Goal: Navigation & Orientation: Find specific page/section

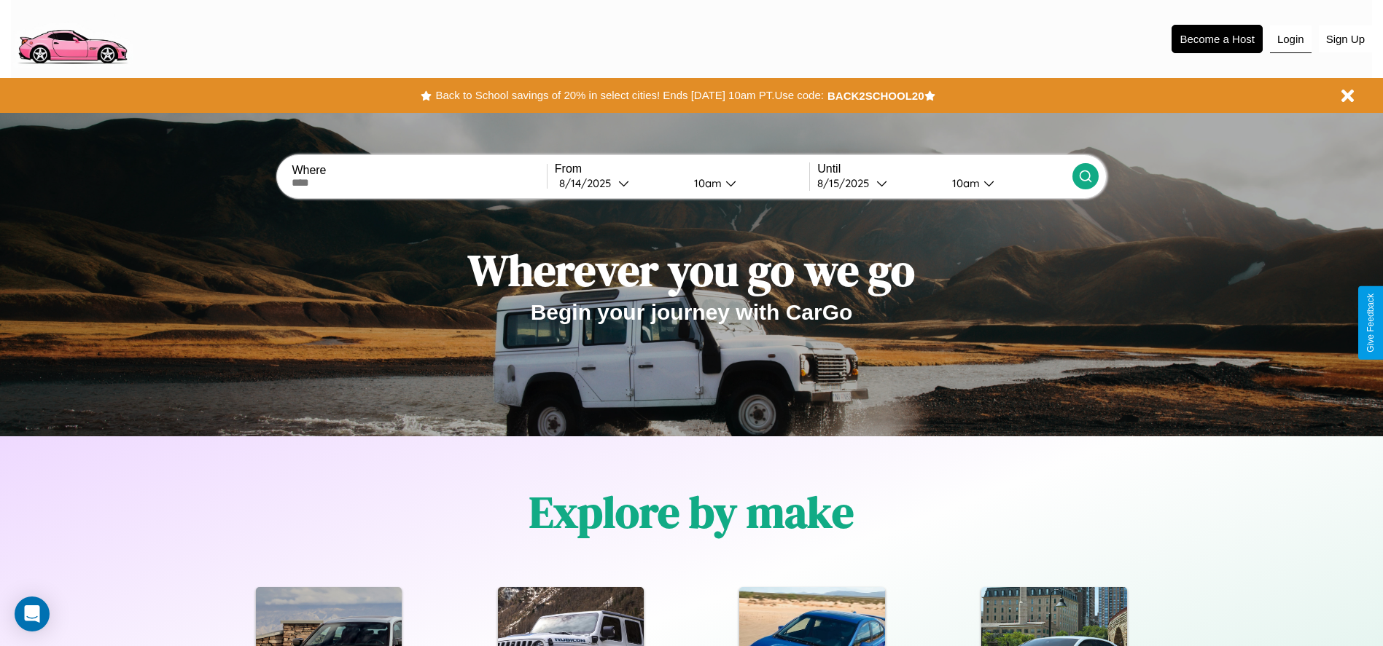
click at [1290, 39] on button "Login" at bounding box center [1291, 40] width 42 height 28
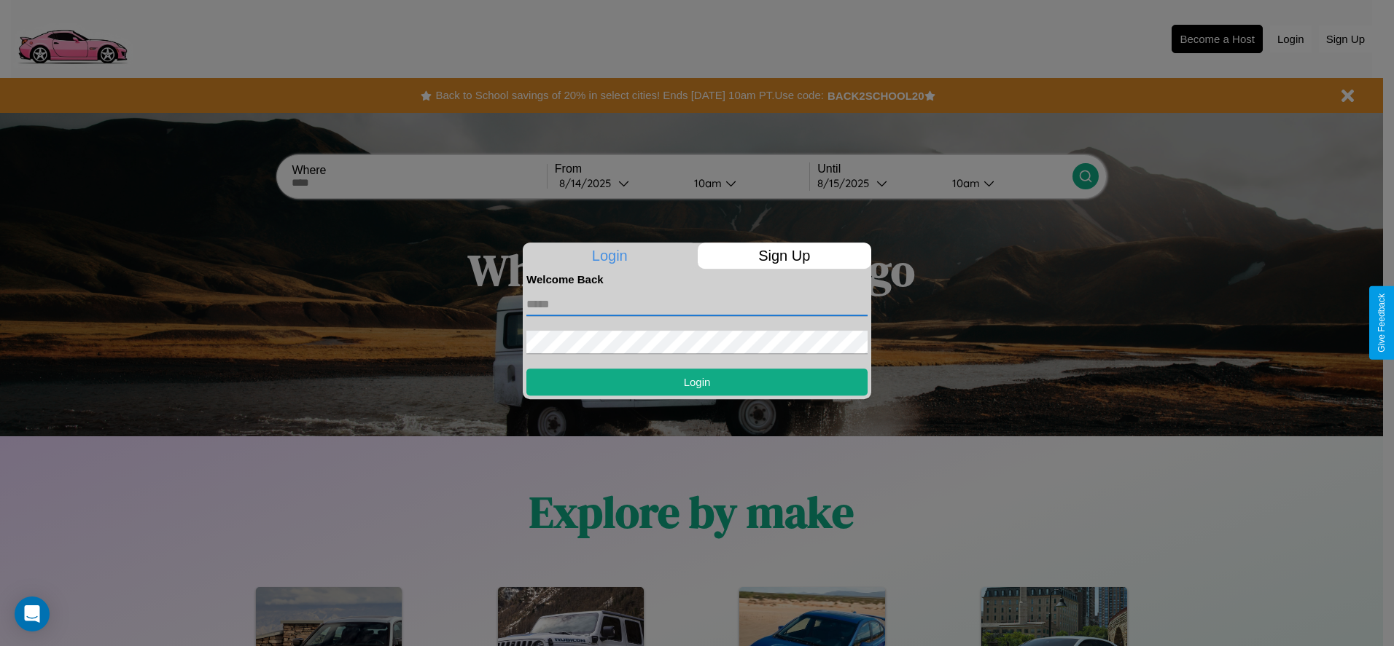
click at [697, 304] on input "text" at bounding box center [696, 304] width 341 height 23
type input "**********"
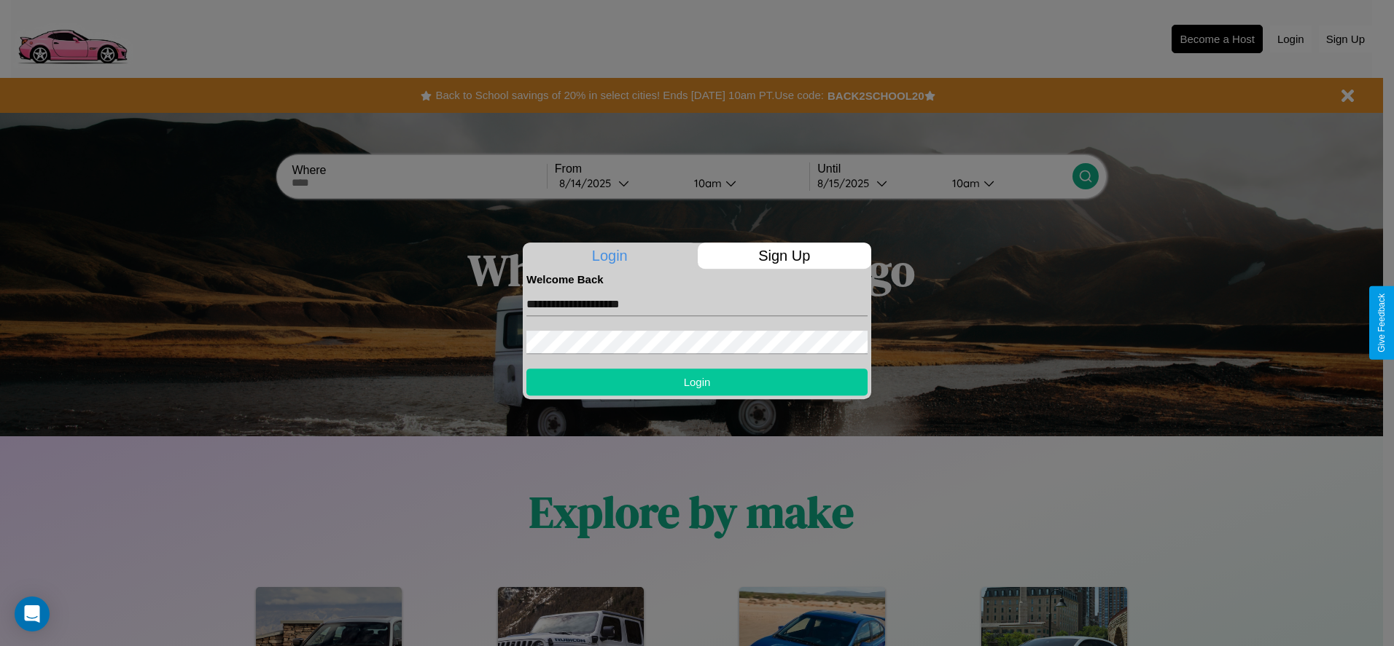
click at [697, 382] on button "Login" at bounding box center [696, 382] width 341 height 27
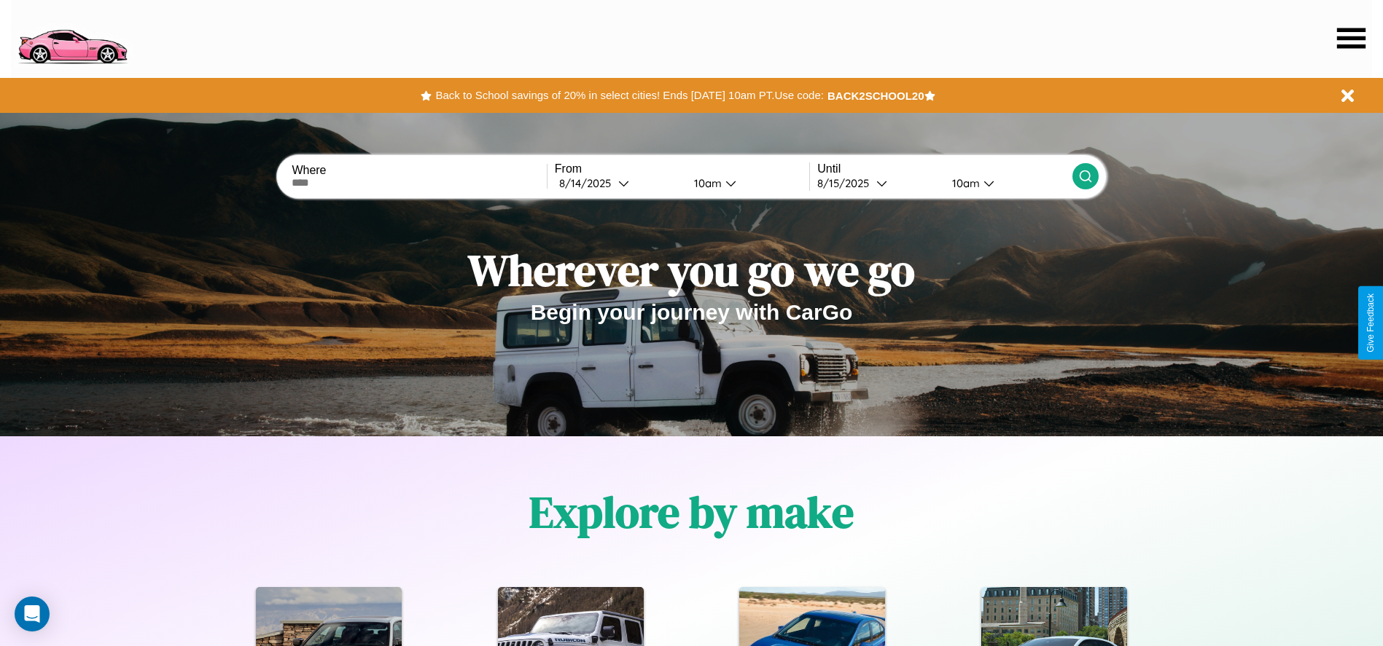
click at [1351, 38] on icon at bounding box center [1351, 38] width 28 height 20
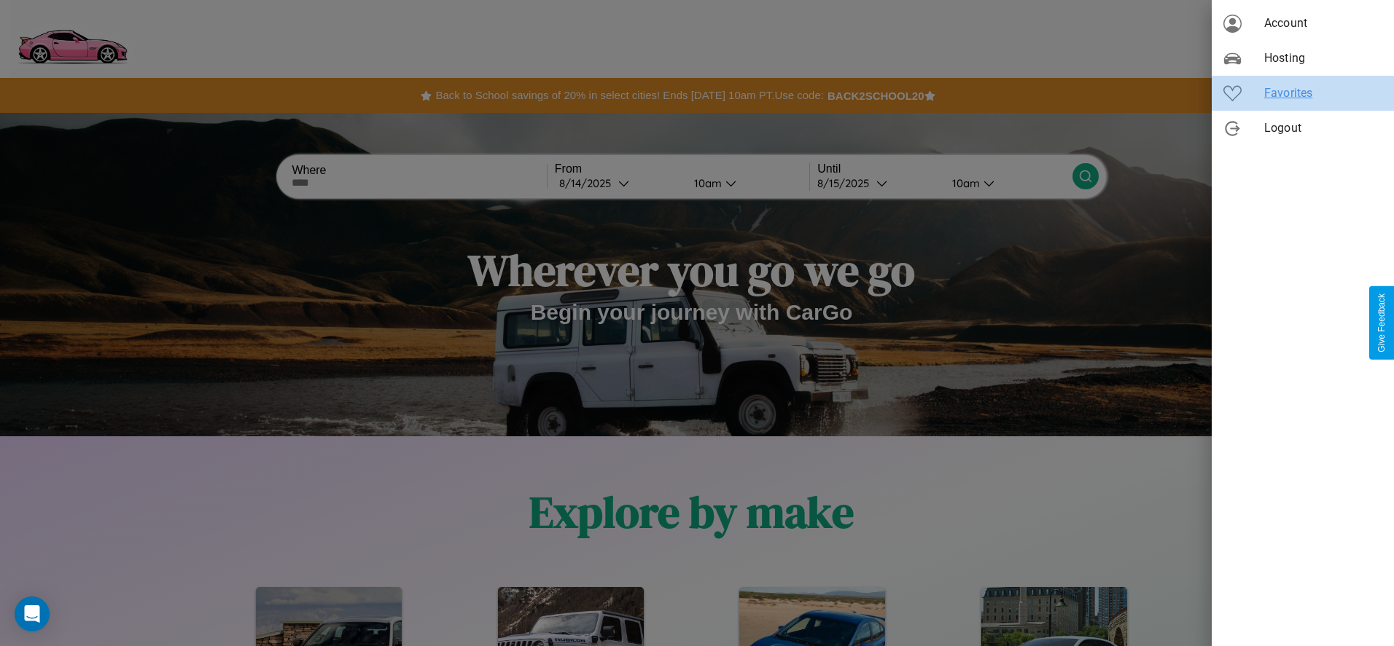
click at [1302, 93] on span "Favorites" at bounding box center [1323, 93] width 118 height 17
